Goal: Transaction & Acquisition: Purchase product/service

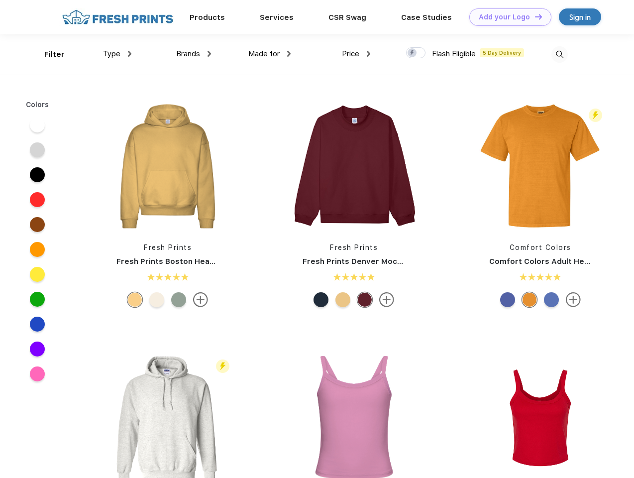
scroll to position [0, 0]
click at [507, 17] on link "Add your Logo Design Tool" at bounding box center [510, 16] width 82 height 17
click at [0, 0] on div "Design Tool" at bounding box center [0, 0] width 0 height 0
click at [534, 16] on link "Add your Logo Design Tool" at bounding box center [510, 16] width 82 height 17
click at [48, 54] on div "Filter" at bounding box center [54, 54] width 20 height 11
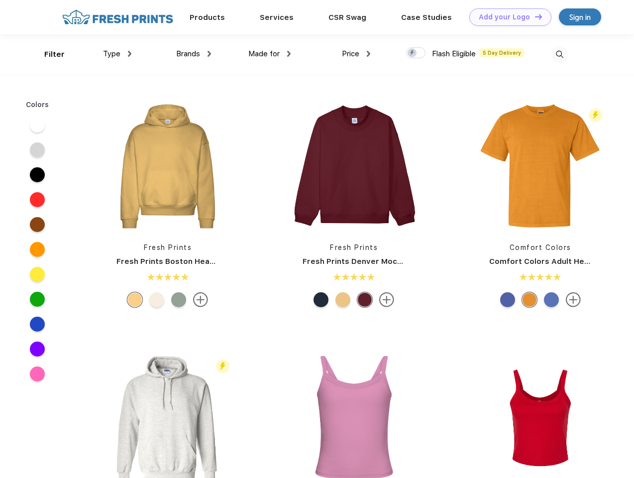
click at [117, 54] on span "Type" at bounding box center [111, 53] width 17 height 9
click at [194, 54] on span "Brands" at bounding box center [188, 53] width 24 height 9
click at [270, 54] on span "Made for" at bounding box center [263, 53] width 31 height 9
click at [356, 54] on span "Price" at bounding box center [350, 53] width 17 height 9
click at [416, 53] on div at bounding box center [415, 52] width 19 height 11
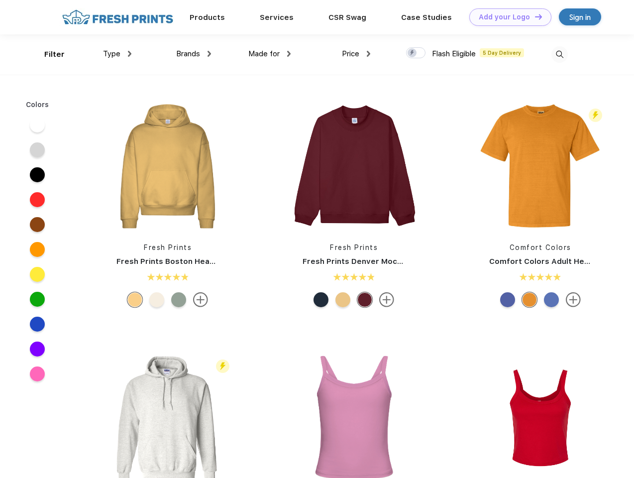
click at [413, 53] on input "checkbox" at bounding box center [409, 50] width 6 height 6
click at [560, 54] on img at bounding box center [560, 54] width 16 height 16
